Goal: Task Accomplishment & Management: Use online tool/utility

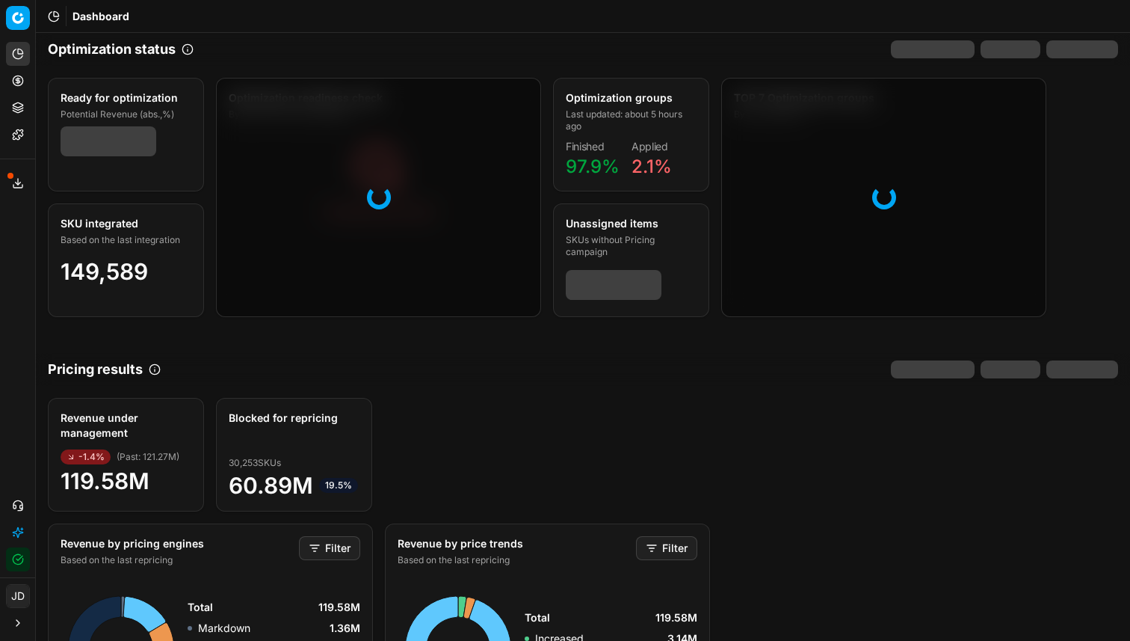
click at [16, 84] on icon at bounding box center [18, 81] width 12 height 12
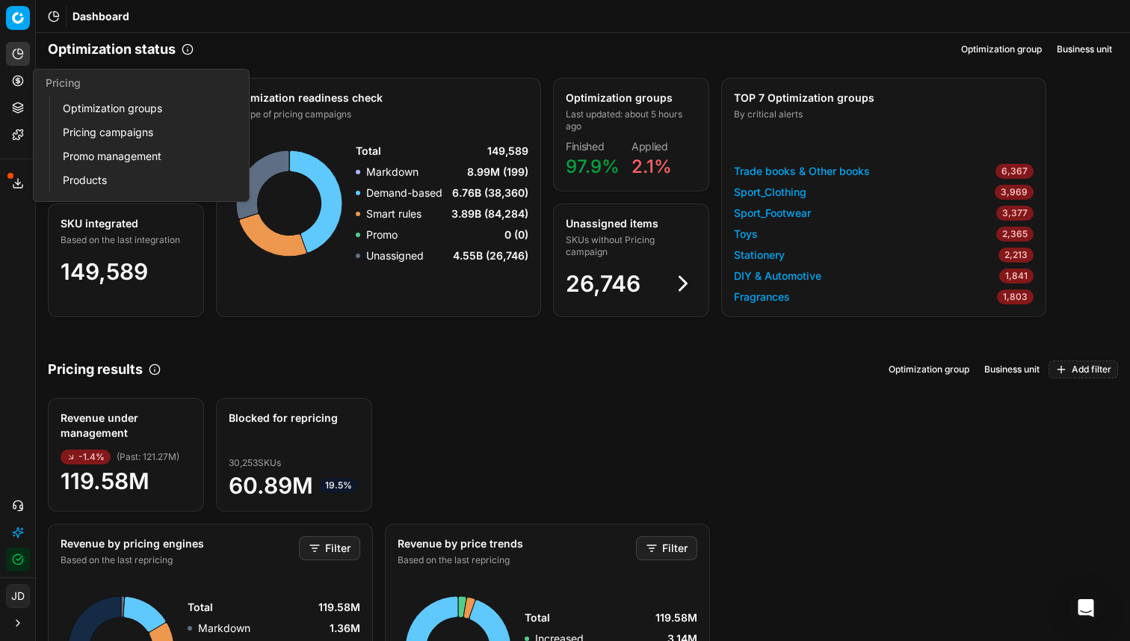
click at [88, 106] on link "Optimization groups" at bounding box center [144, 108] width 174 height 21
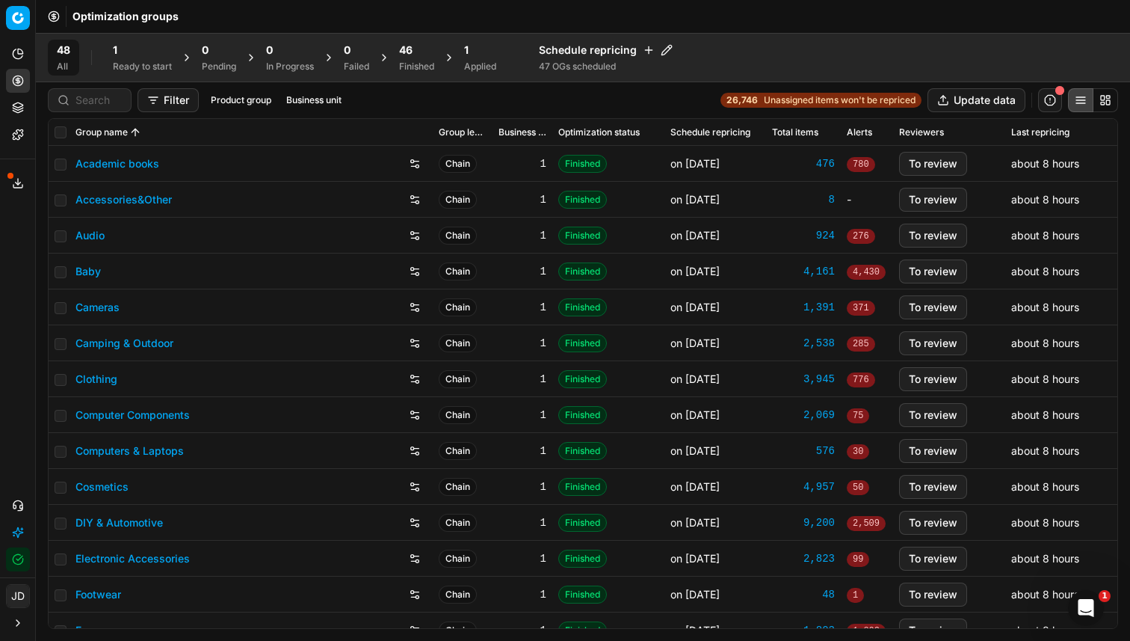
click at [132, 45] on div "1" at bounding box center [142, 50] width 59 height 15
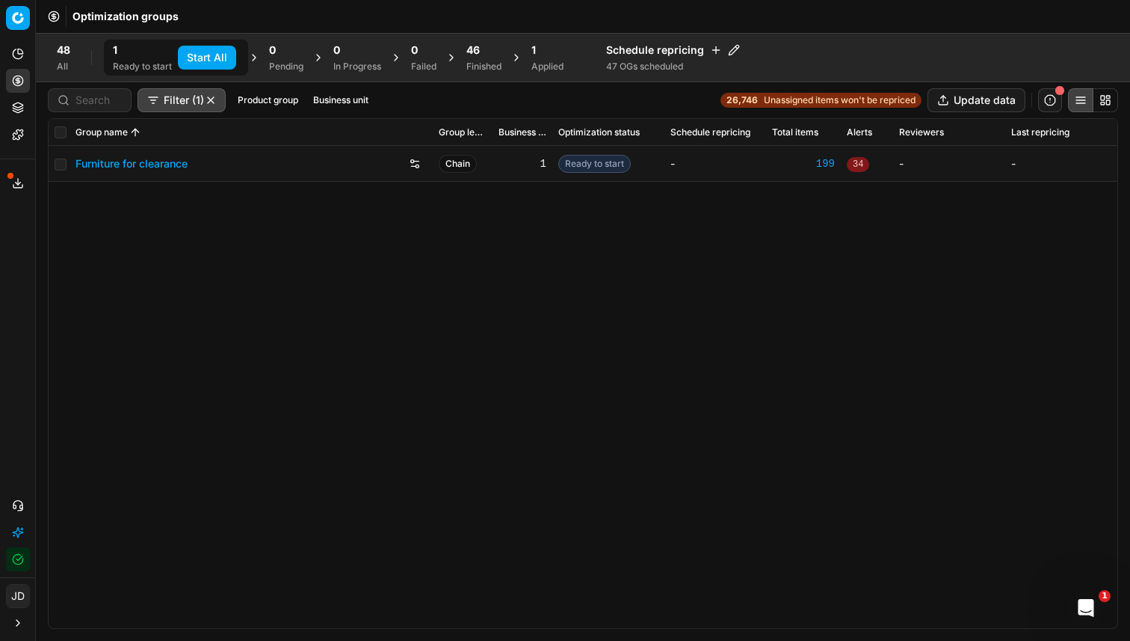
click at [205, 59] on button "Start All" at bounding box center [207, 58] width 58 height 24
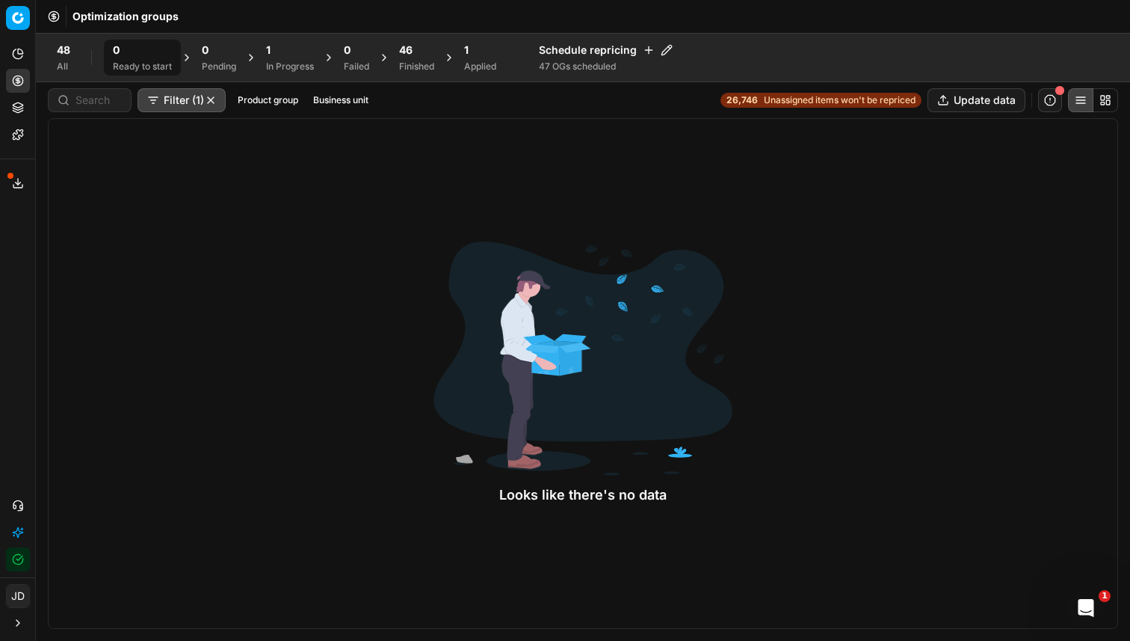
click at [301, 48] on div "1" at bounding box center [290, 50] width 48 height 15
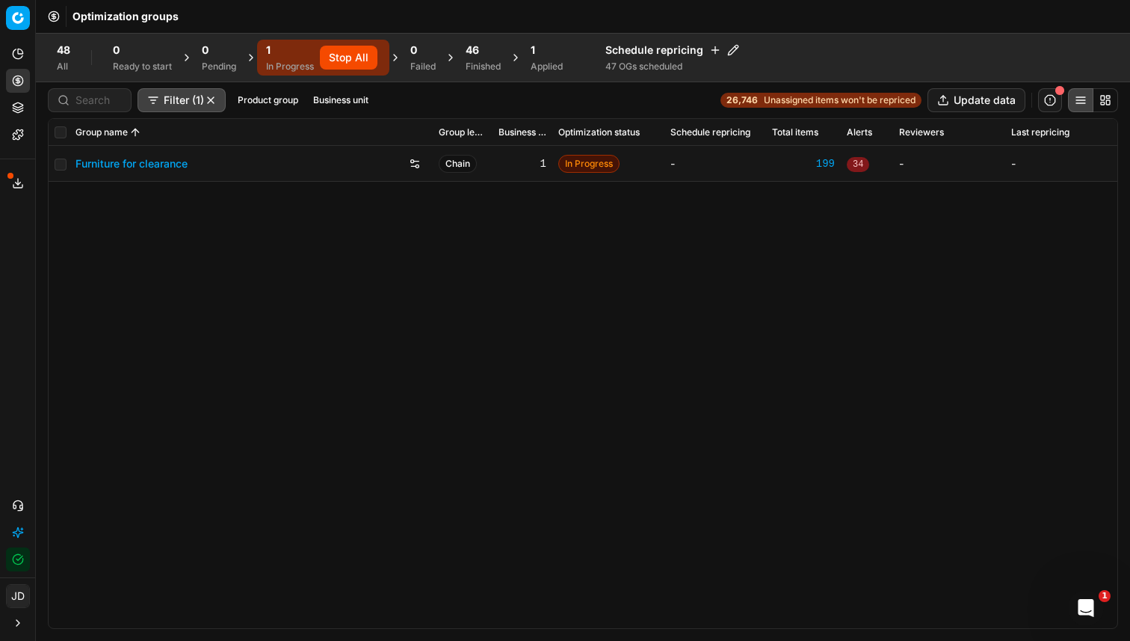
click at [857, 161] on span "34" at bounding box center [858, 164] width 22 height 15
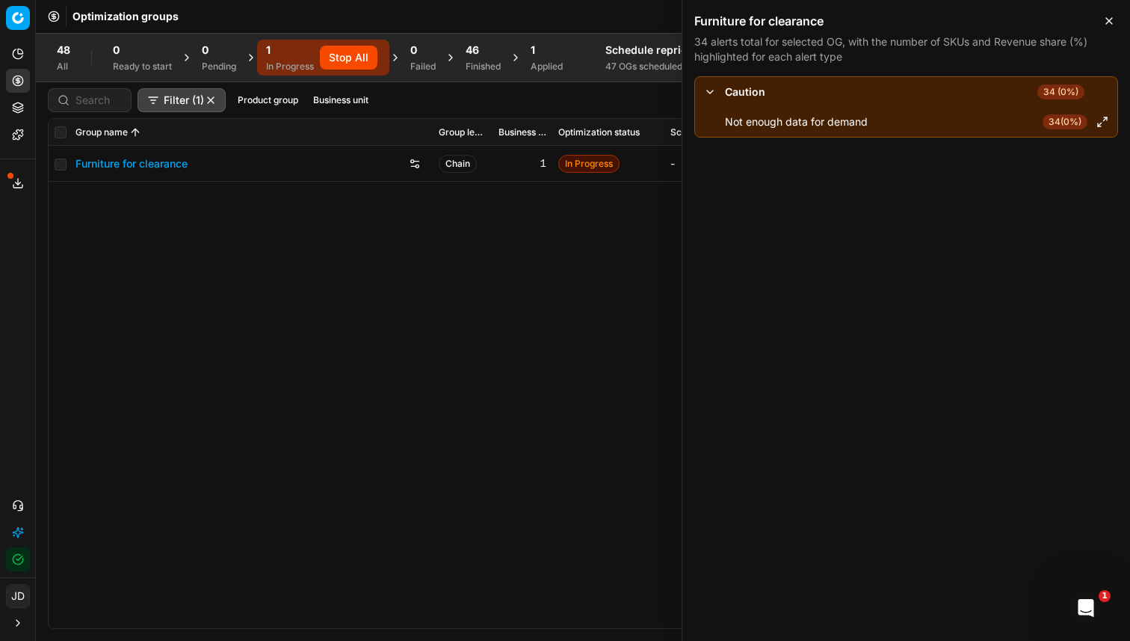
click at [1106, 25] on icon "button" at bounding box center [1109, 21] width 12 height 12
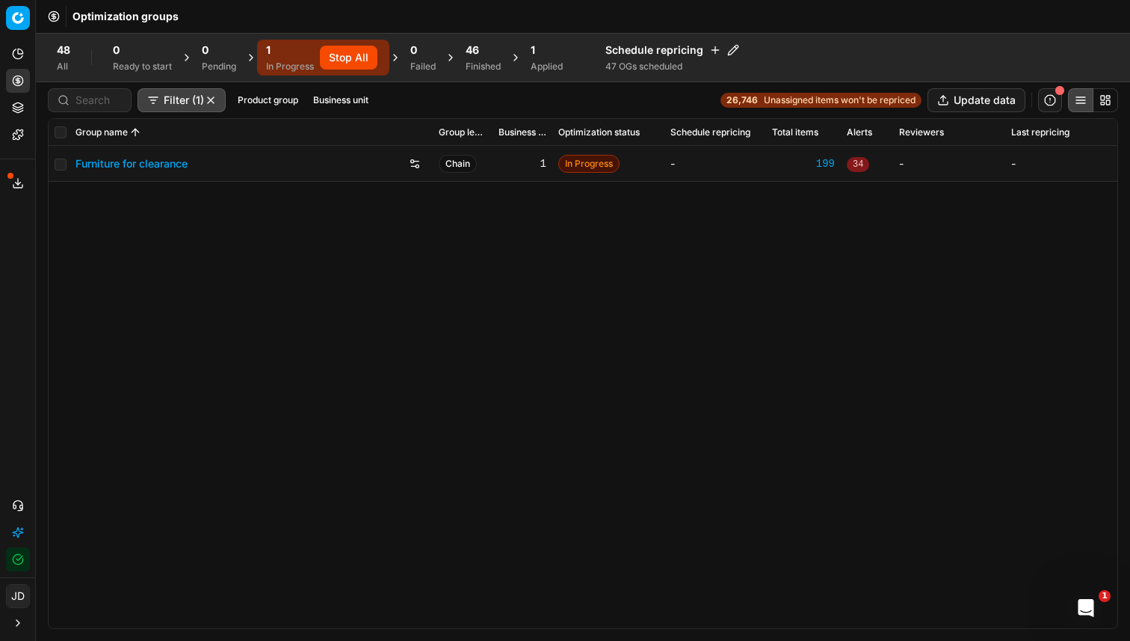
click at [475, 55] on span "46" at bounding box center [472, 50] width 13 height 15
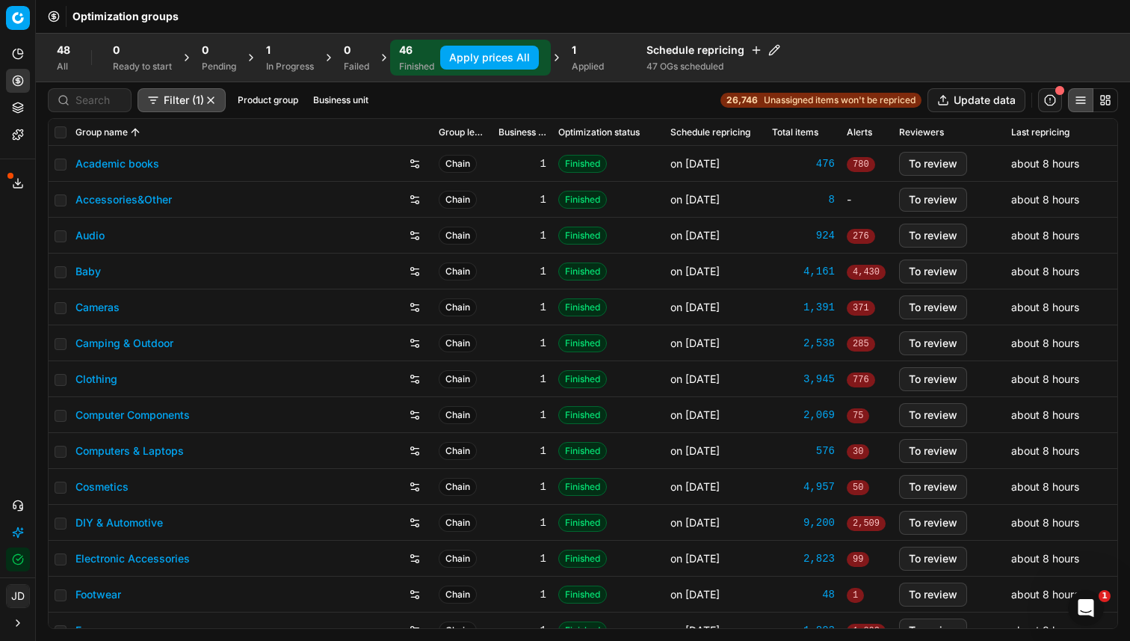
click at [481, 56] on button "Apply prices All" at bounding box center [489, 58] width 99 height 24
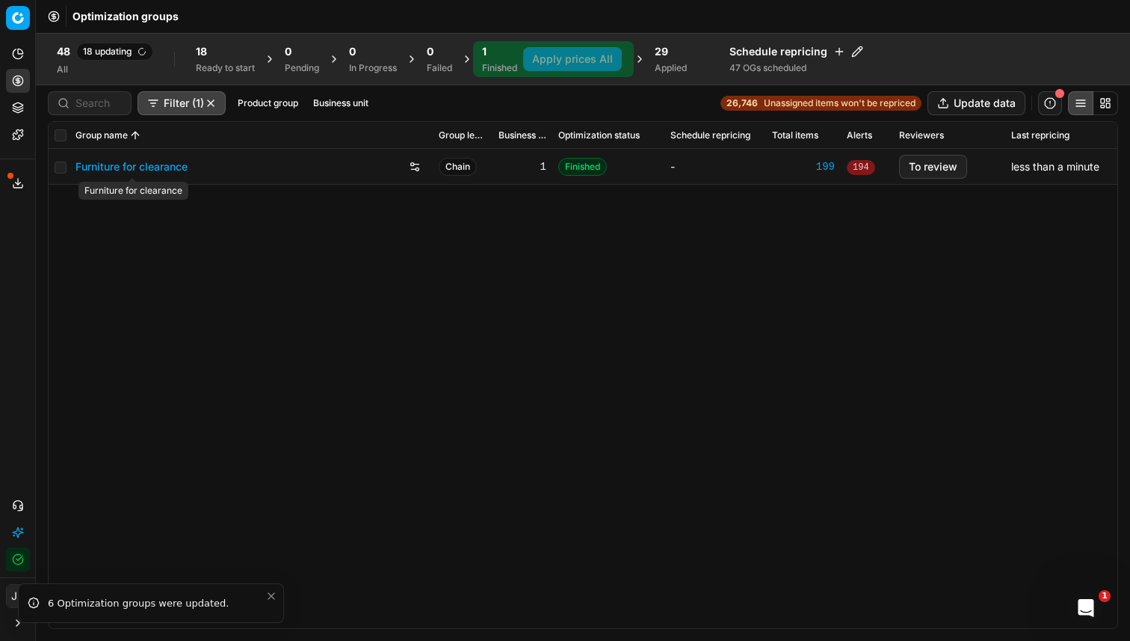
click at [114, 165] on link "Furniture for clearance" at bounding box center [132, 166] width 112 height 15
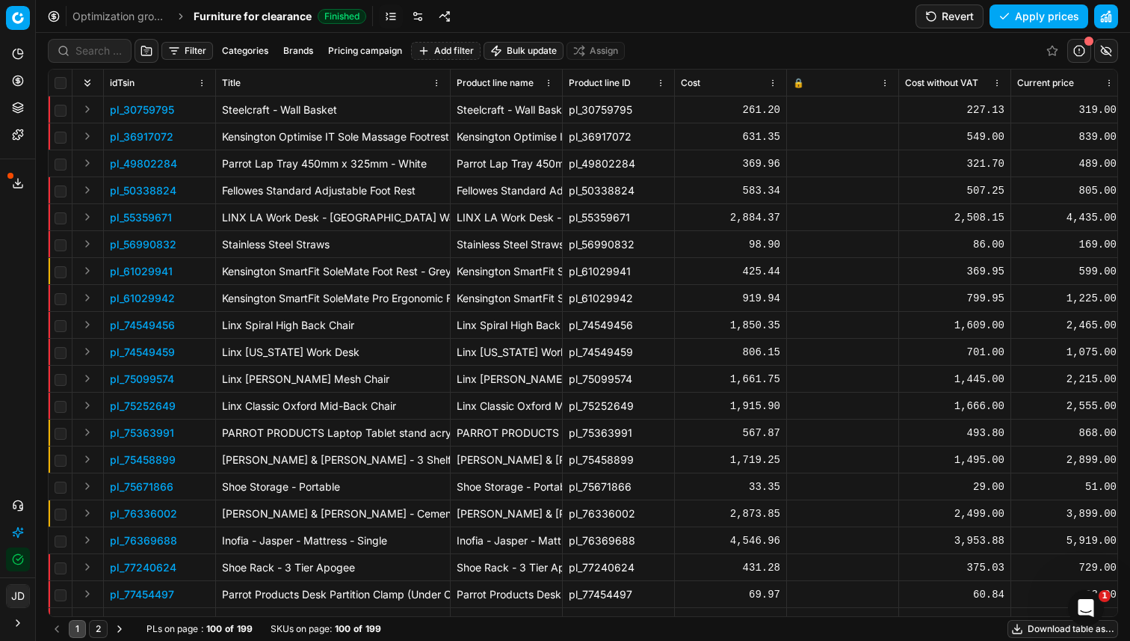
click at [1016, 15] on button "Apply prices" at bounding box center [1039, 16] width 99 height 24
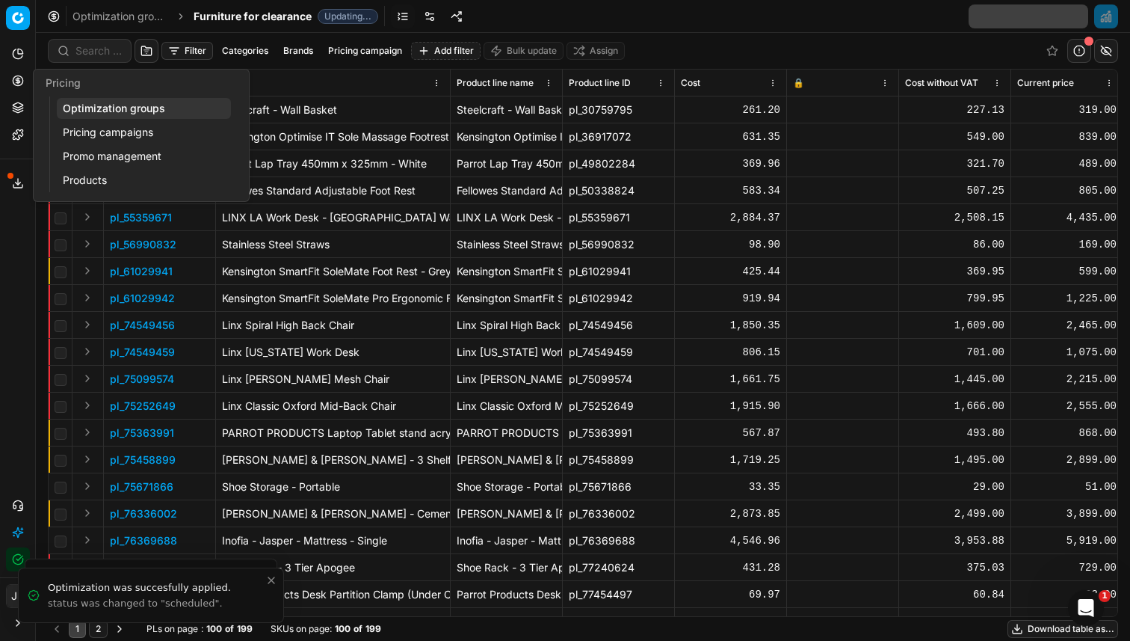
click at [75, 105] on link "Optimization groups" at bounding box center [144, 108] width 174 height 21
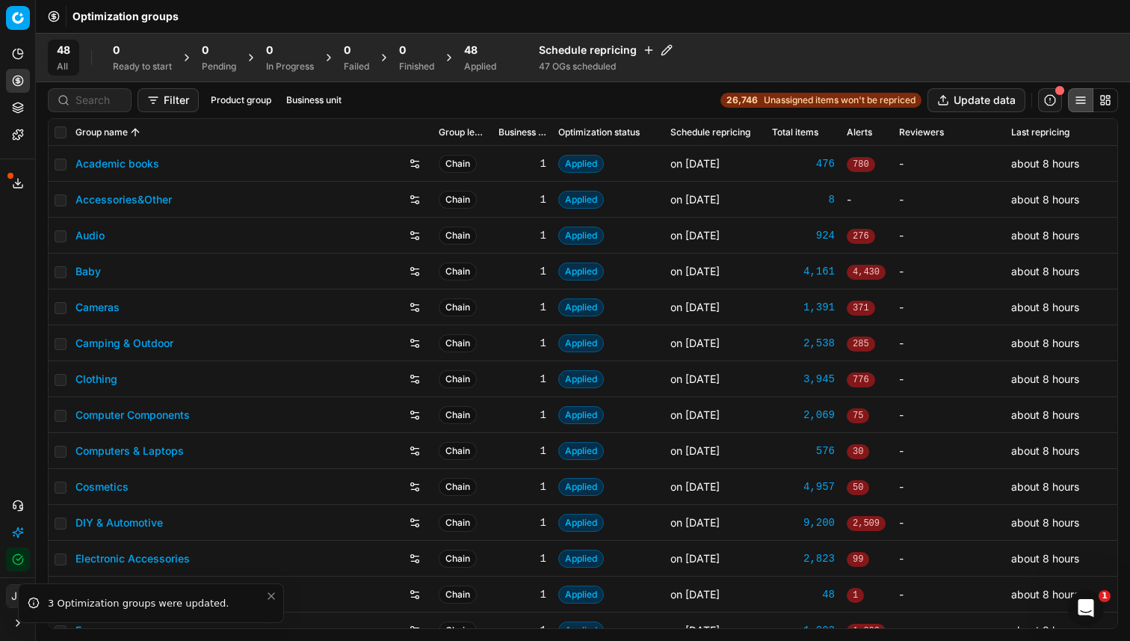
click at [474, 54] on span "48" at bounding box center [470, 50] width 13 height 15
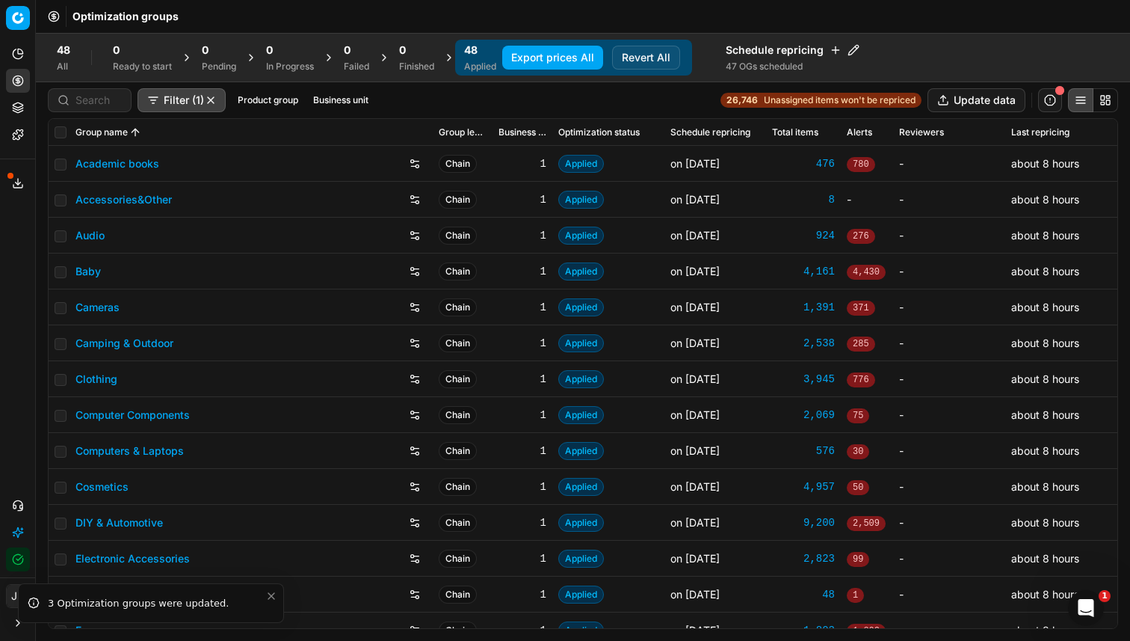
click at [547, 57] on button "Export prices All" at bounding box center [552, 58] width 101 height 24
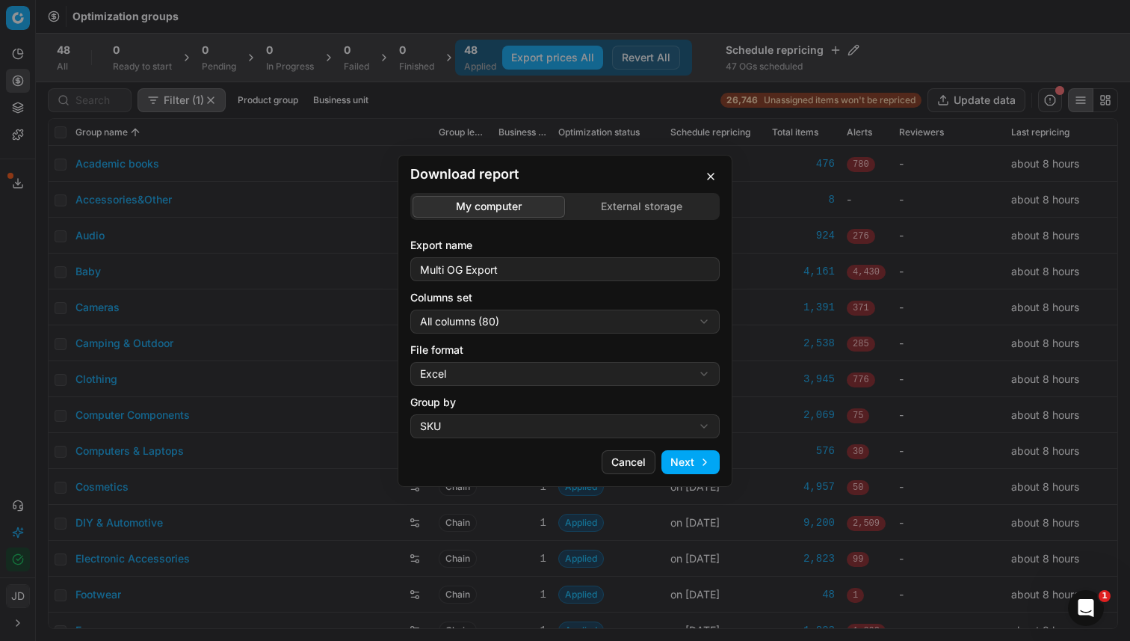
click at [639, 205] on div "Download report My computer External storage Export name Multi OG Export Column…" at bounding box center [565, 320] width 1130 height 641
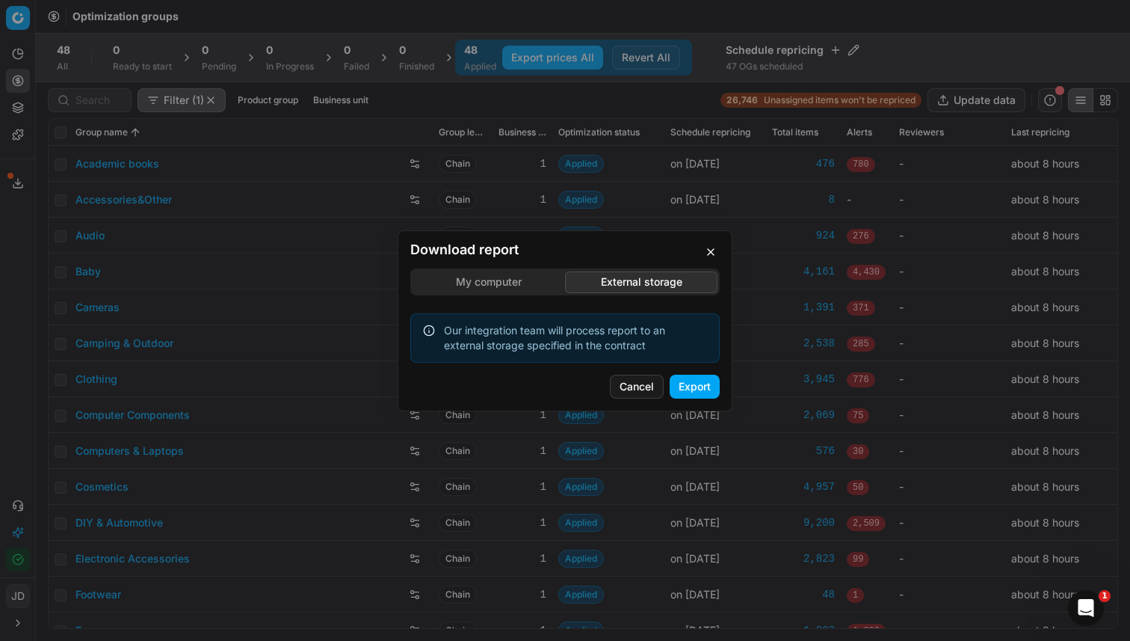
click at [685, 392] on button "Export" at bounding box center [695, 387] width 50 height 24
